Goal: Find contact information: Find contact information

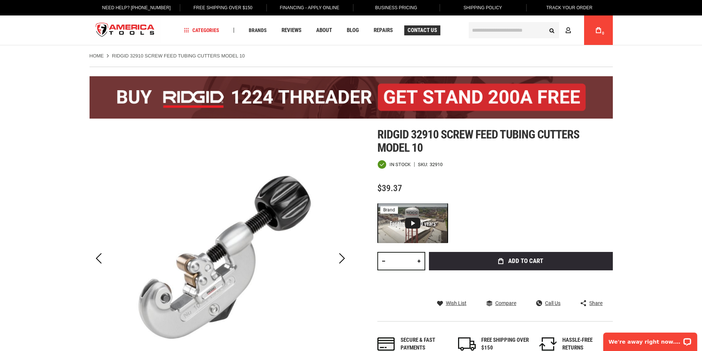
click at [416, 31] on span "Contact Us" at bounding box center [421, 31] width 29 height 6
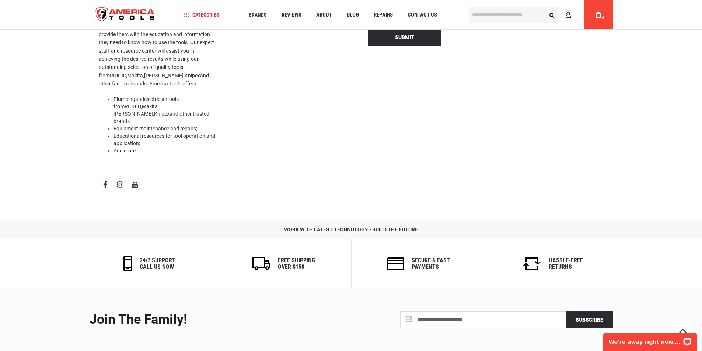
scroll to position [276, 0]
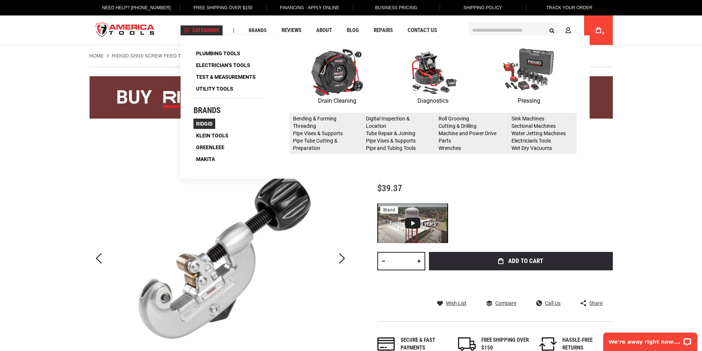
click at [200, 126] on span "Ridgid" at bounding box center [204, 123] width 17 height 5
click at [202, 123] on span "Ridgid" at bounding box center [204, 123] width 17 height 5
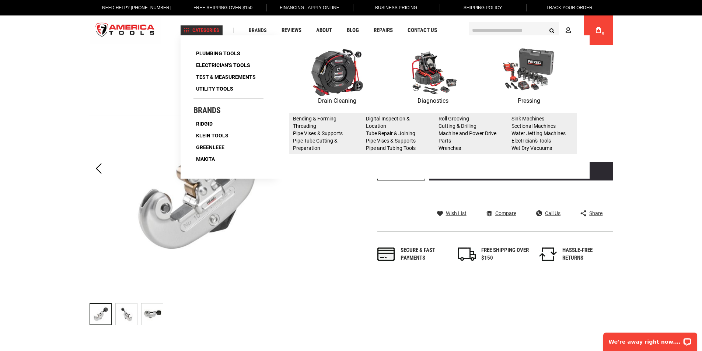
scroll to position [129, 0]
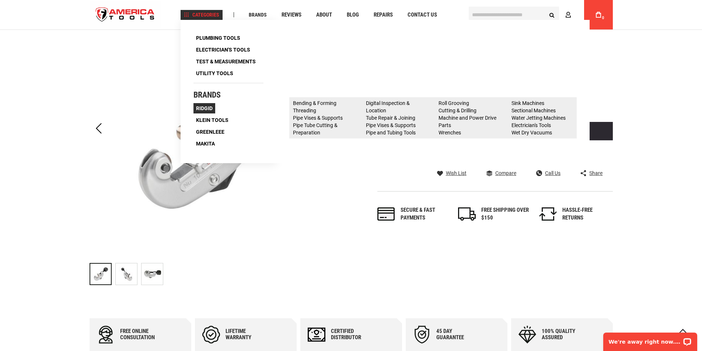
click at [204, 106] on span "Ridgid" at bounding box center [204, 108] width 17 height 5
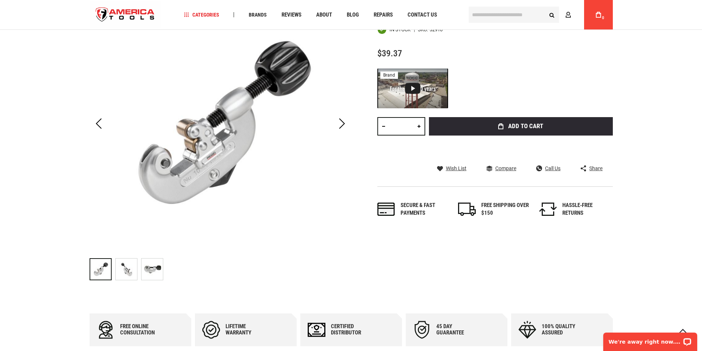
scroll to position [147, 0]
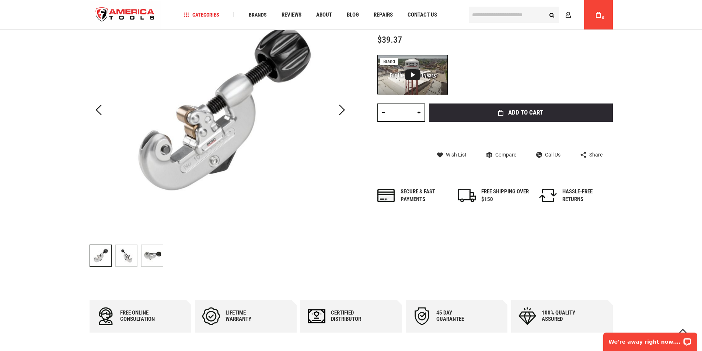
click at [128, 251] on img "RIDGID 32910 Screw Feed Tubing Cutters Model 10" at bounding box center [126, 255] width 21 height 21
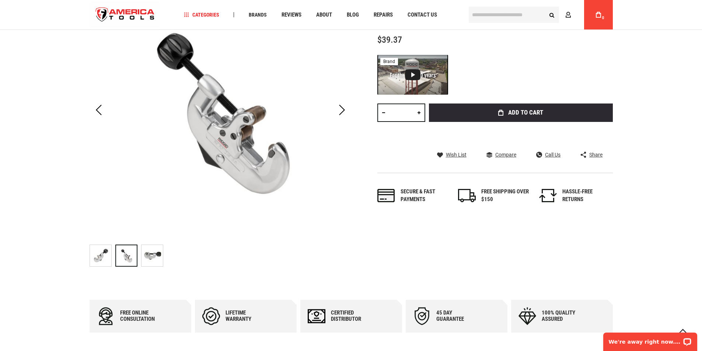
click at [163, 253] on div at bounding box center [221, 255] width 262 height 29
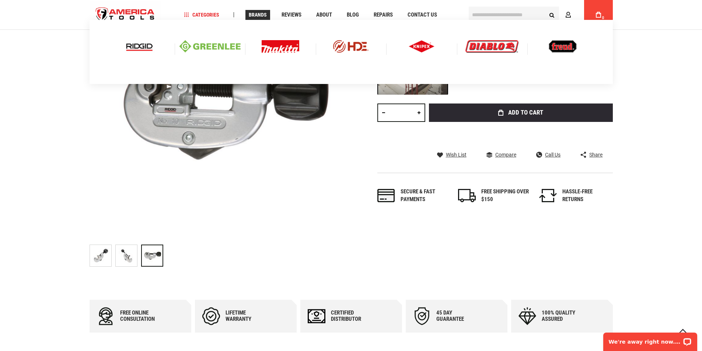
click at [148, 44] on img at bounding box center [139, 46] width 31 height 13
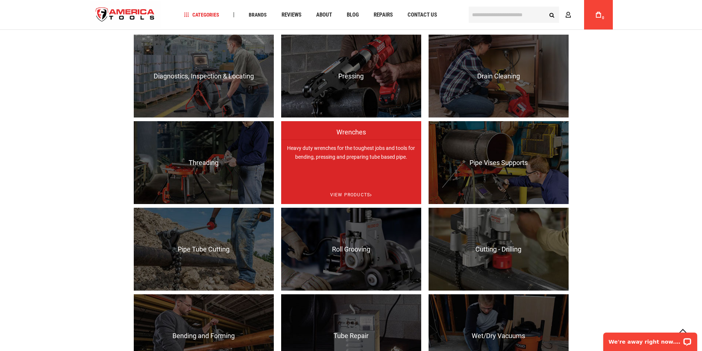
click at [342, 164] on p "Heavy duty wrenches for the toughest jobs and tools for bending, pressing and p…" at bounding box center [351, 181] width 140 height 83
click at [349, 154] on p "Heavy duty wrenches for the toughest jobs and tools for bending, pressing and p…" at bounding box center [351, 181] width 140 height 83
click at [347, 174] on p "Heavy duty wrenches for the toughest jobs and tools for bending, pressing and p…" at bounding box center [351, 181] width 140 height 83
click at [347, 194] on span "View Products" at bounding box center [351, 195] width 140 height 19
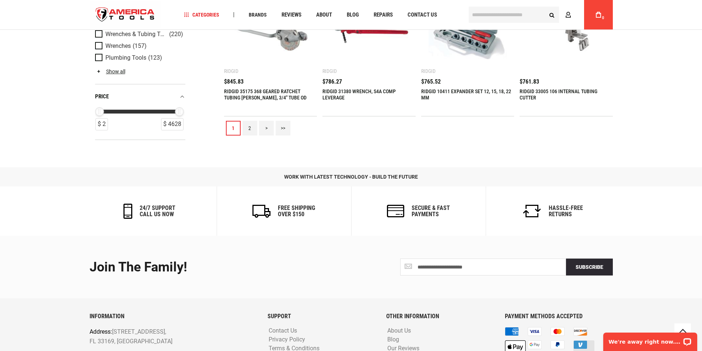
scroll to position [912, 0]
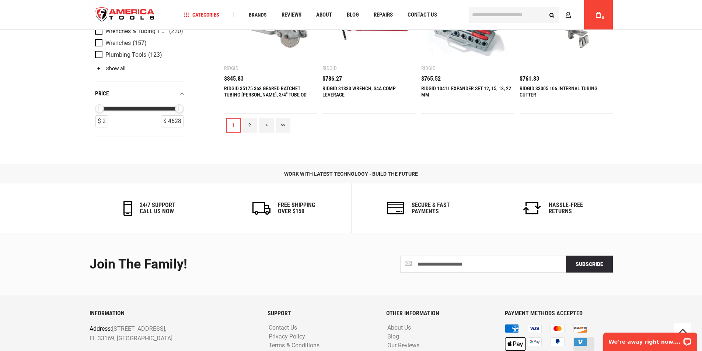
click at [251, 125] on link "2" at bounding box center [249, 125] width 15 height 15
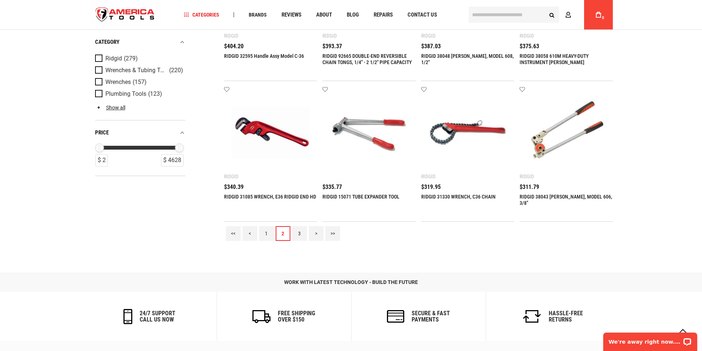
scroll to position [884, 0]
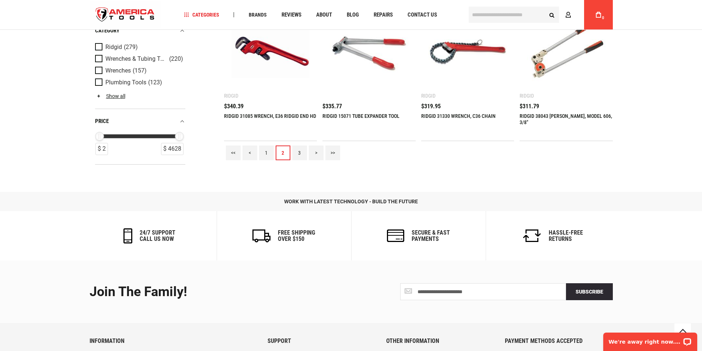
click at [301, 153] on link "3" at bounding box center [299, 153] width 15 height 15
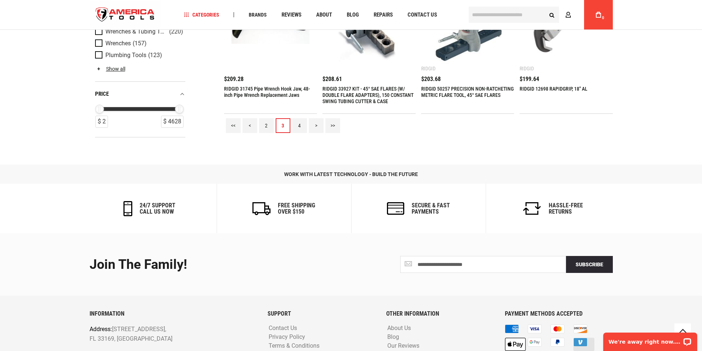
scroll to position [912, 0]
click at [300, 125] on link "4" at bounding box center [299, 125] width 15 height 15
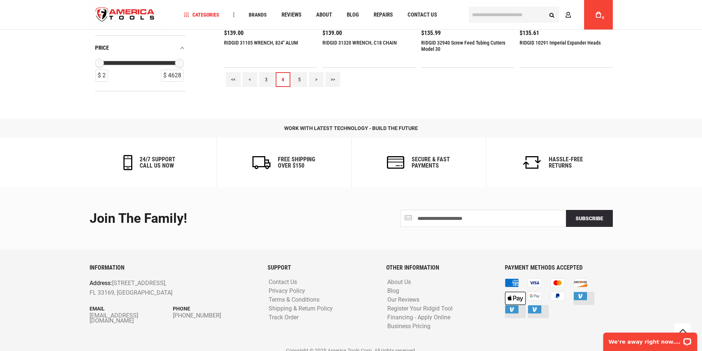
scroll to position [965, 0]
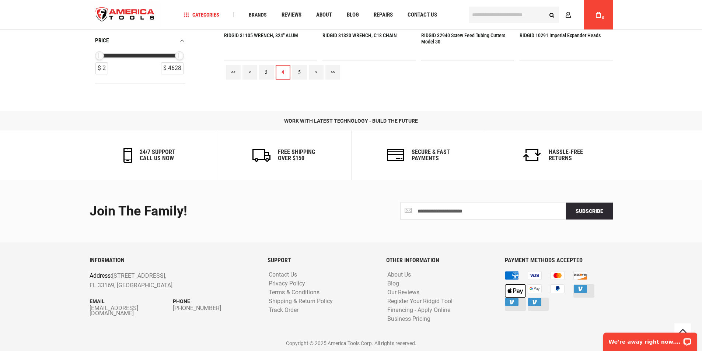
click at [300, 71] on link "5" at bounding box center [299, 72] width 15 height 15
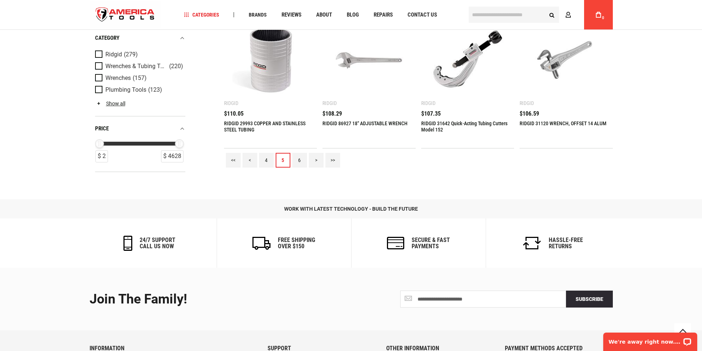
scroll to position [949, 0]
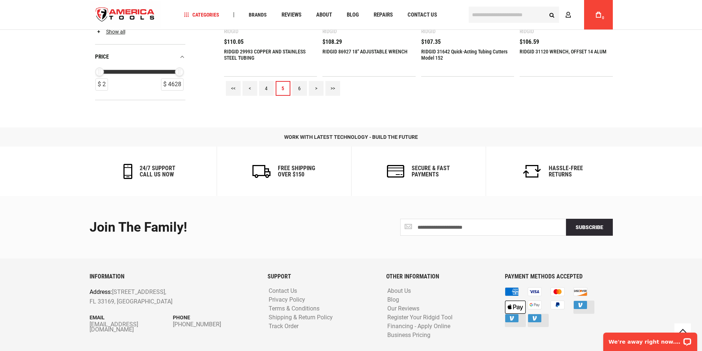
click at [299, 87] on link "6" at bounding box center [299, 88] width 15 height 15
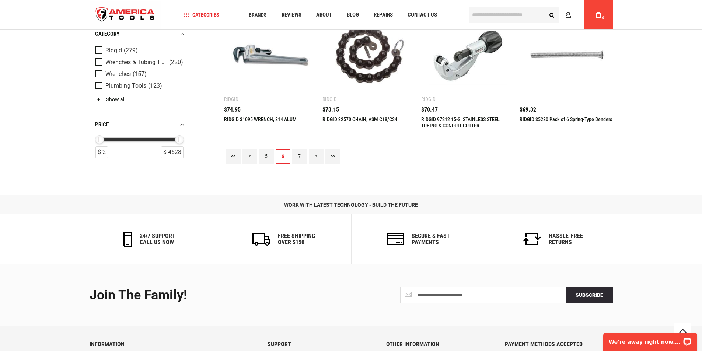
scroll to position [882, 0]
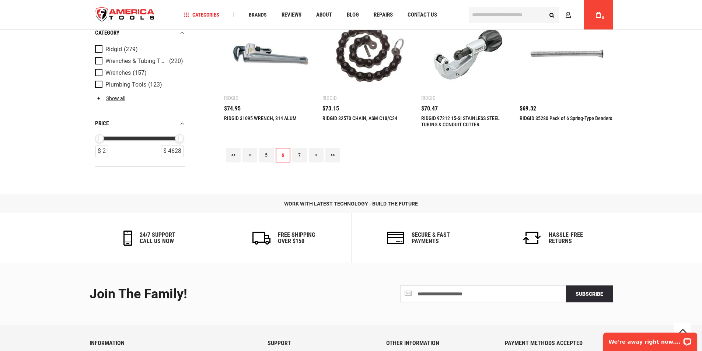
click at [301, 154] on link "7" at bounding box center [299, 155] width 15 height 15
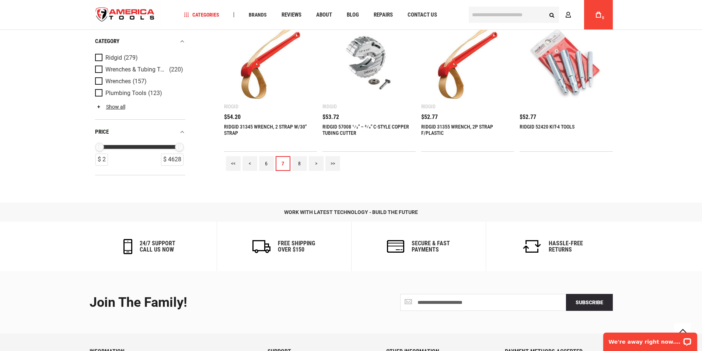
scroll to position [875, 0]
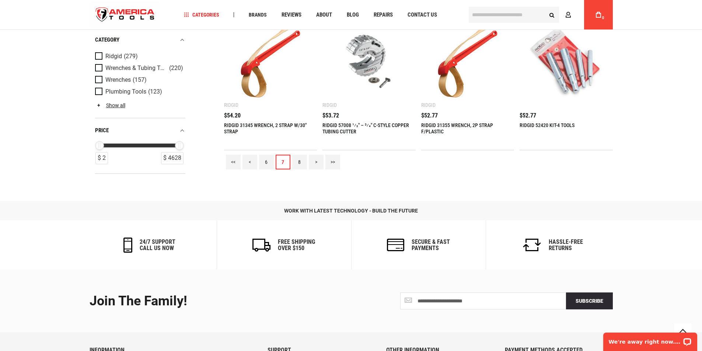
click at [300, 160] on link "8" at bounding box center [299, 162] width 15 height 15
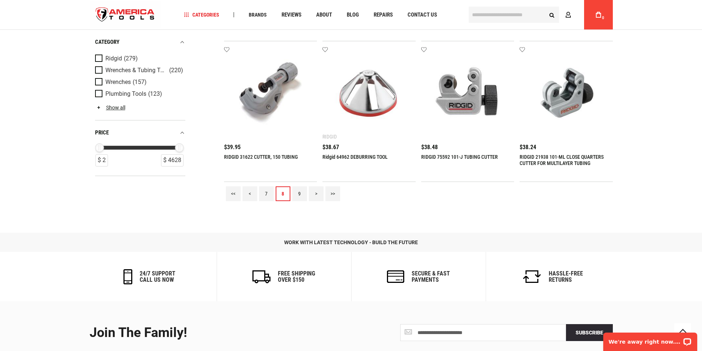
scroll to position [965, 0]
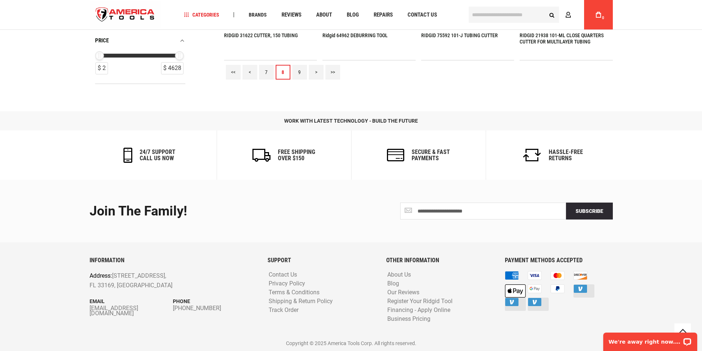
click at [298, 71] on link "9" at bounding box center [299, 72] width 15 height 15
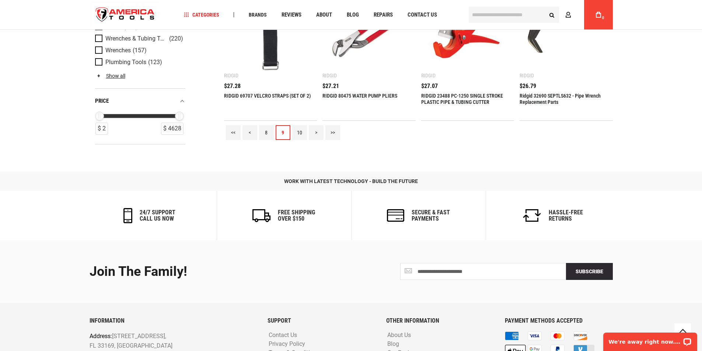
scroll to position [939, 0]
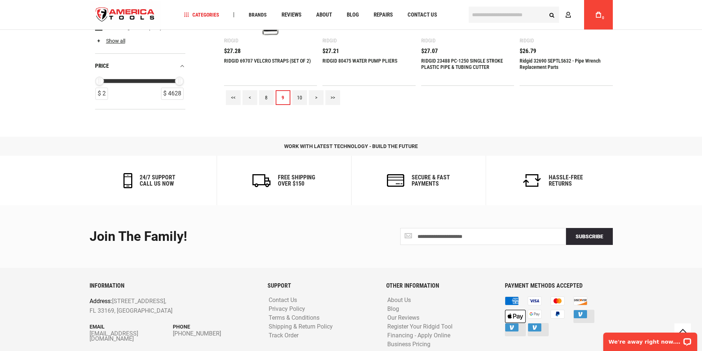
click at [302, 96] on link "10" at bounding box center [299, 97] width 15 height 15
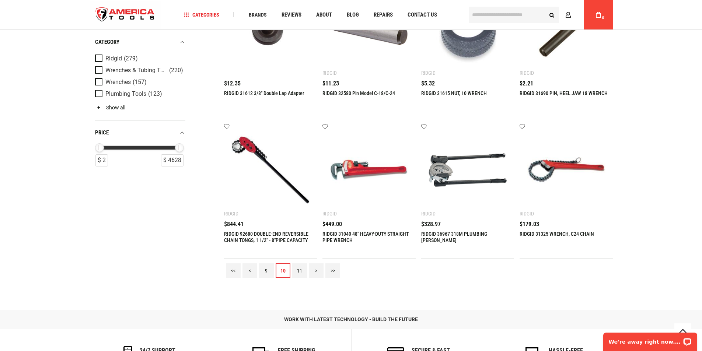
scroll to position [764, 0]
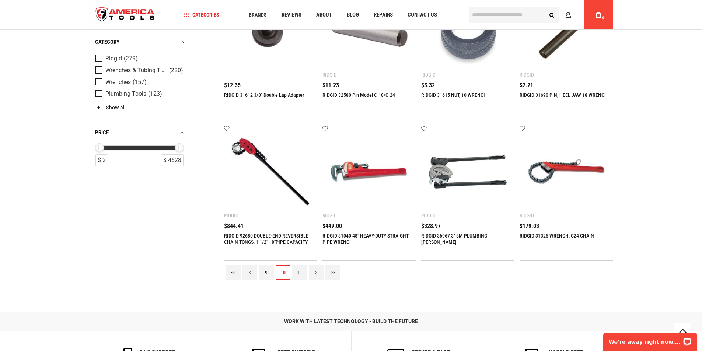
click at [297, 270] on link "11" at bounding box center [299, 272] width 15 height 15
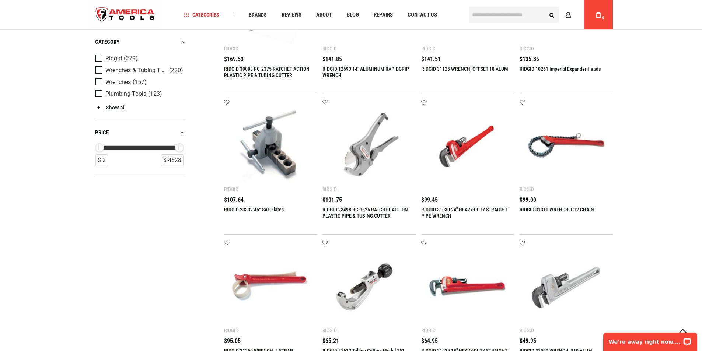
scroll to position [111, 0]
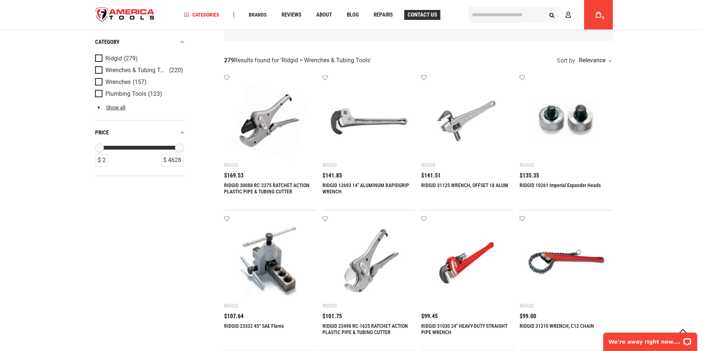
click at [431, 12] on span "Contact Us" at bounding box center [421, 15] width 29 height 6
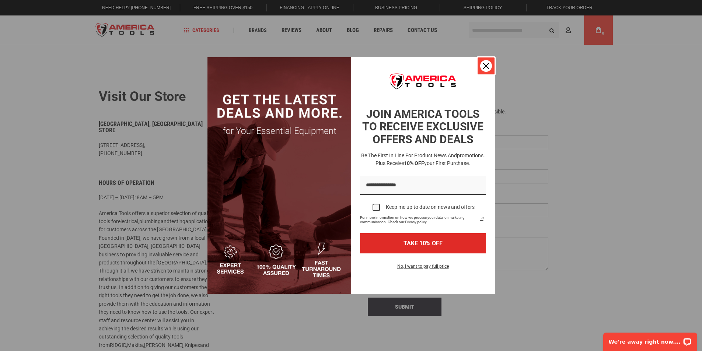
click at [485, 69] on div "Close" at bounding box center [486, 66] width 12 height 12
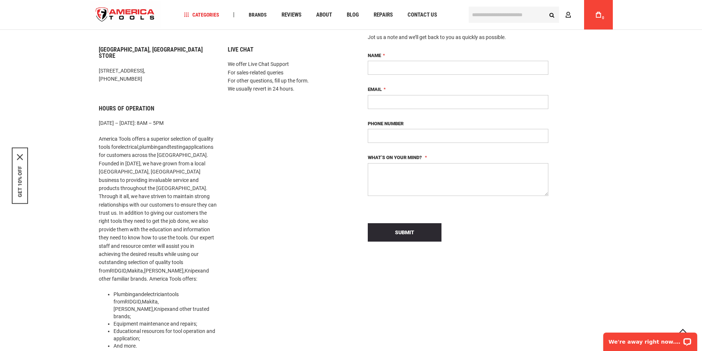
scroll to position [83, 0]
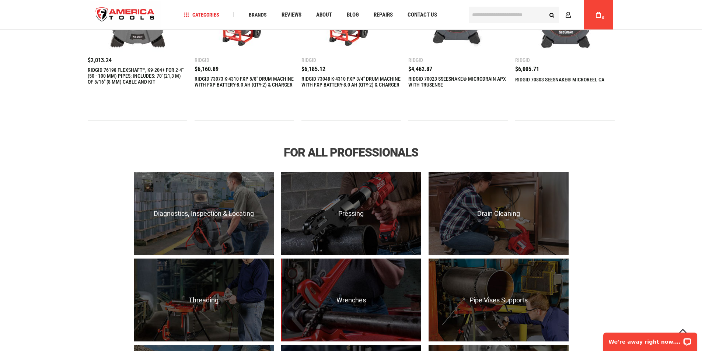
scroll to position [406, 0]
